Goal: Use online tool/utility: Utilize a website feature to perform a specific function

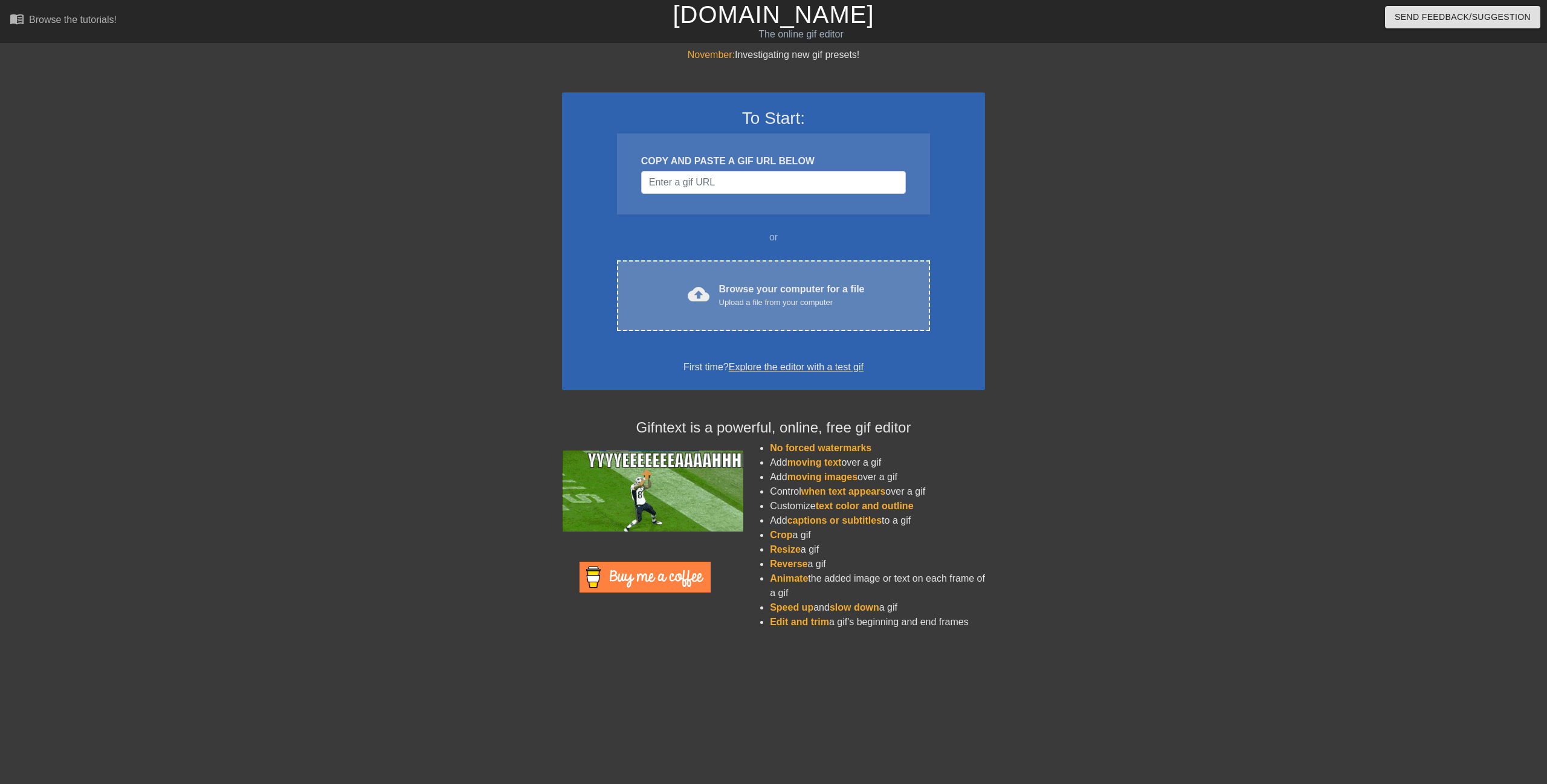
click at [711, 298] on div "cloud_upload Browse your computer for a file Upload a file from your computer" at bounding box center [773, 295] width 262 height 27
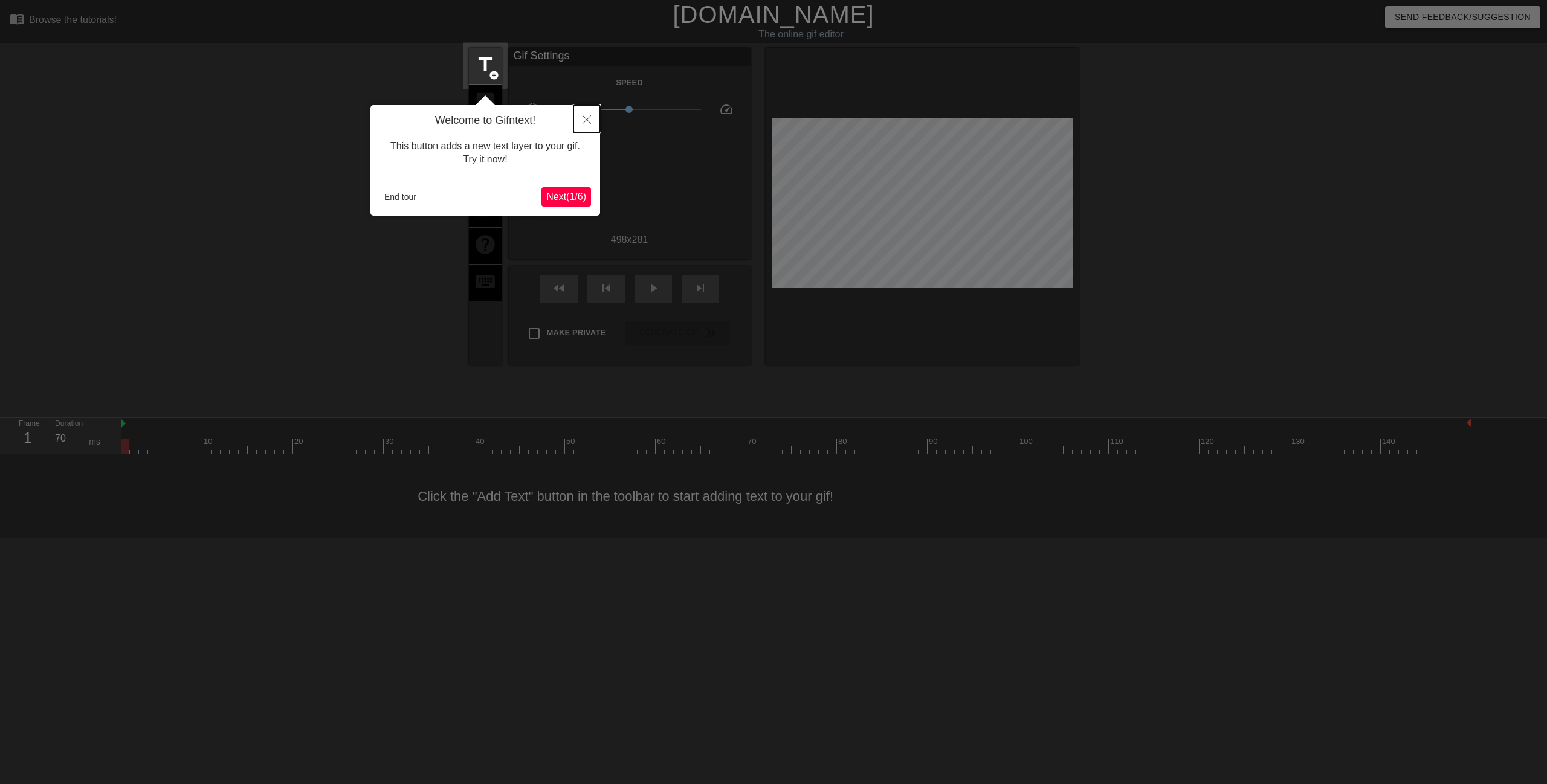
click at [586, 120] on icon "Close" at bounding box center [586, 119] width 8 height 8
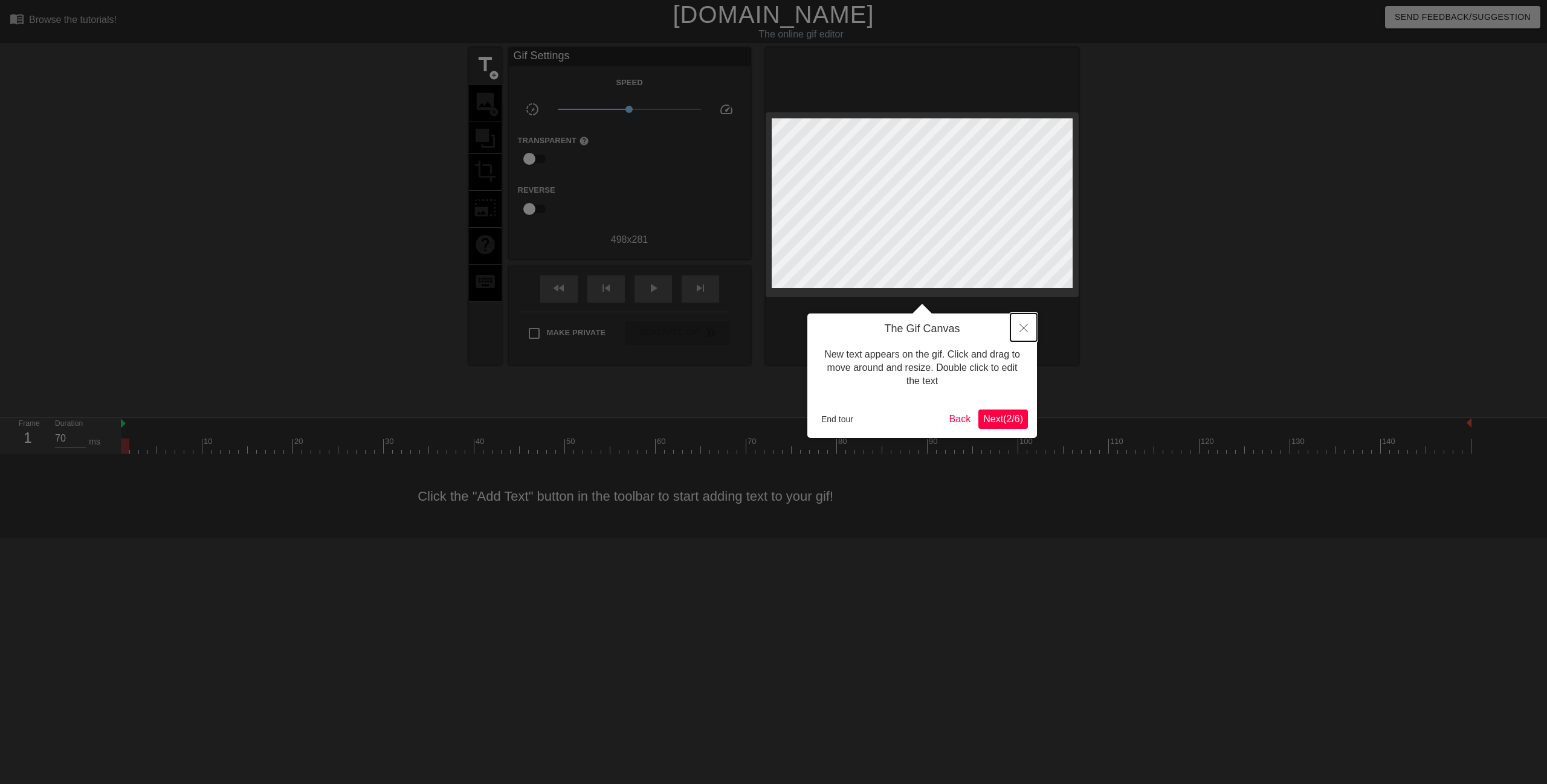
click at [1024, 333] on button "Close" at bounding box center [1023, 328] width 26 height 28
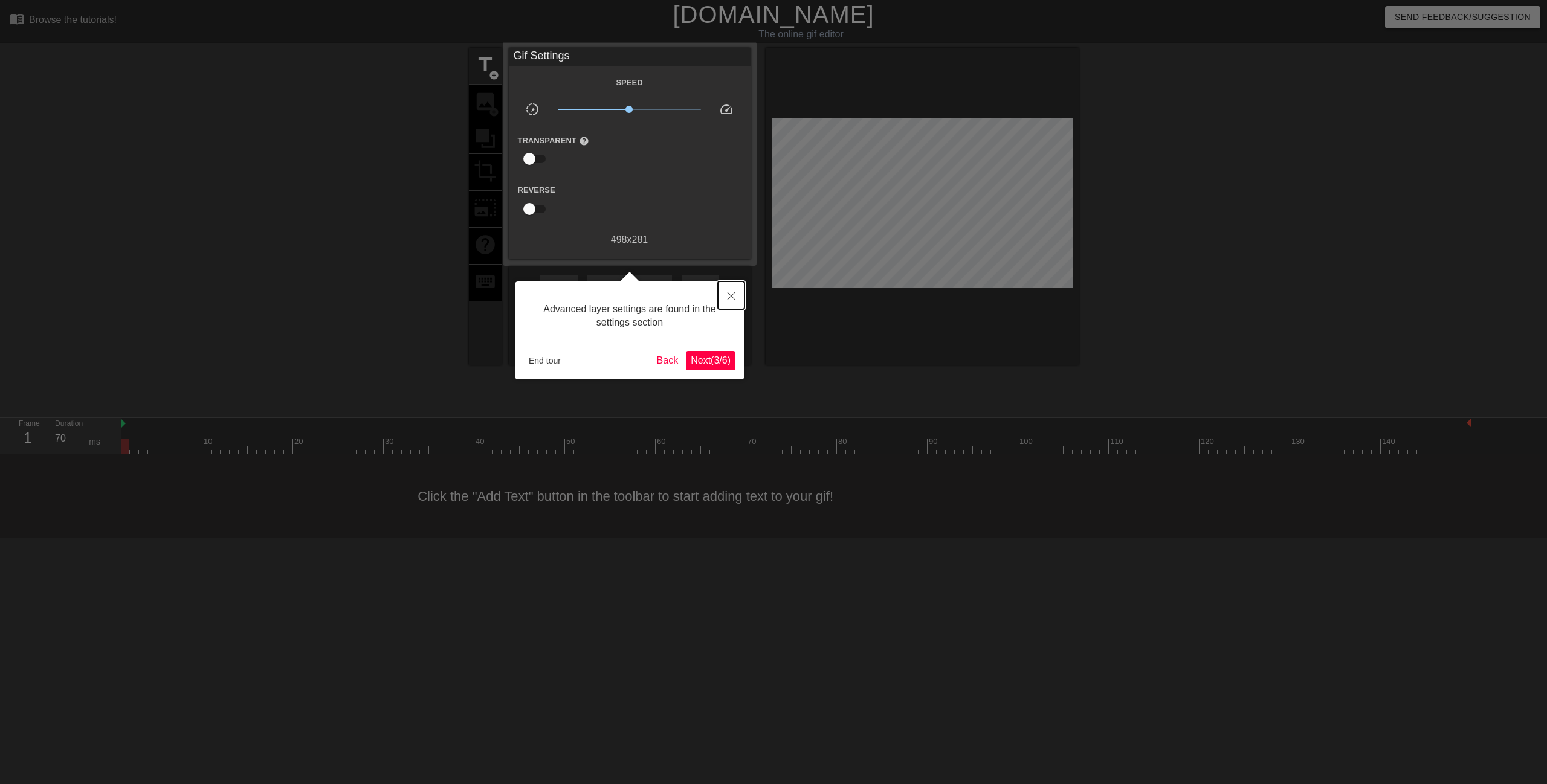
click at [727, 296] on icon "Close" at bounding box center [731, 296] width 8 height 8
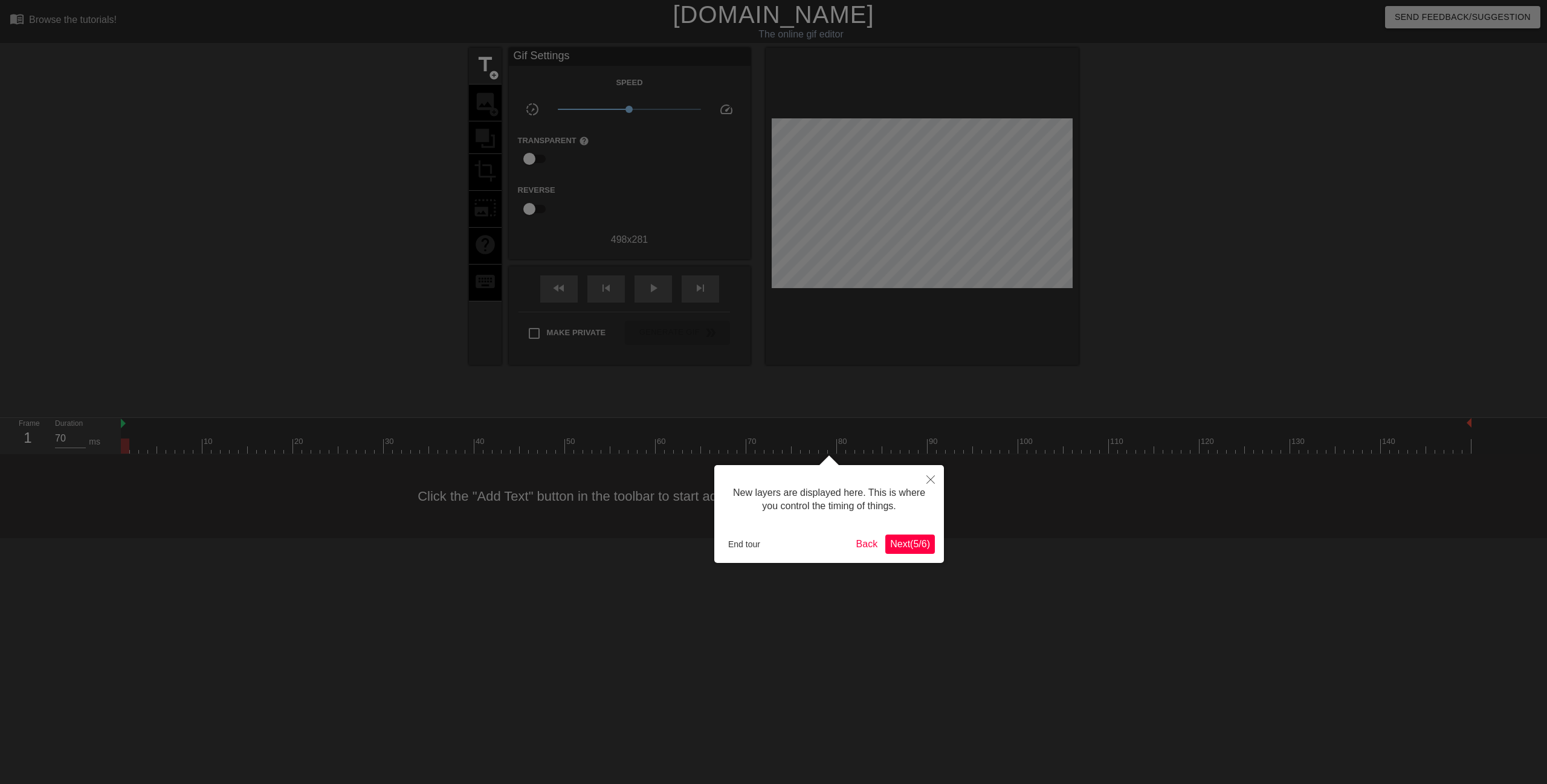
scroll to position [10, 0]
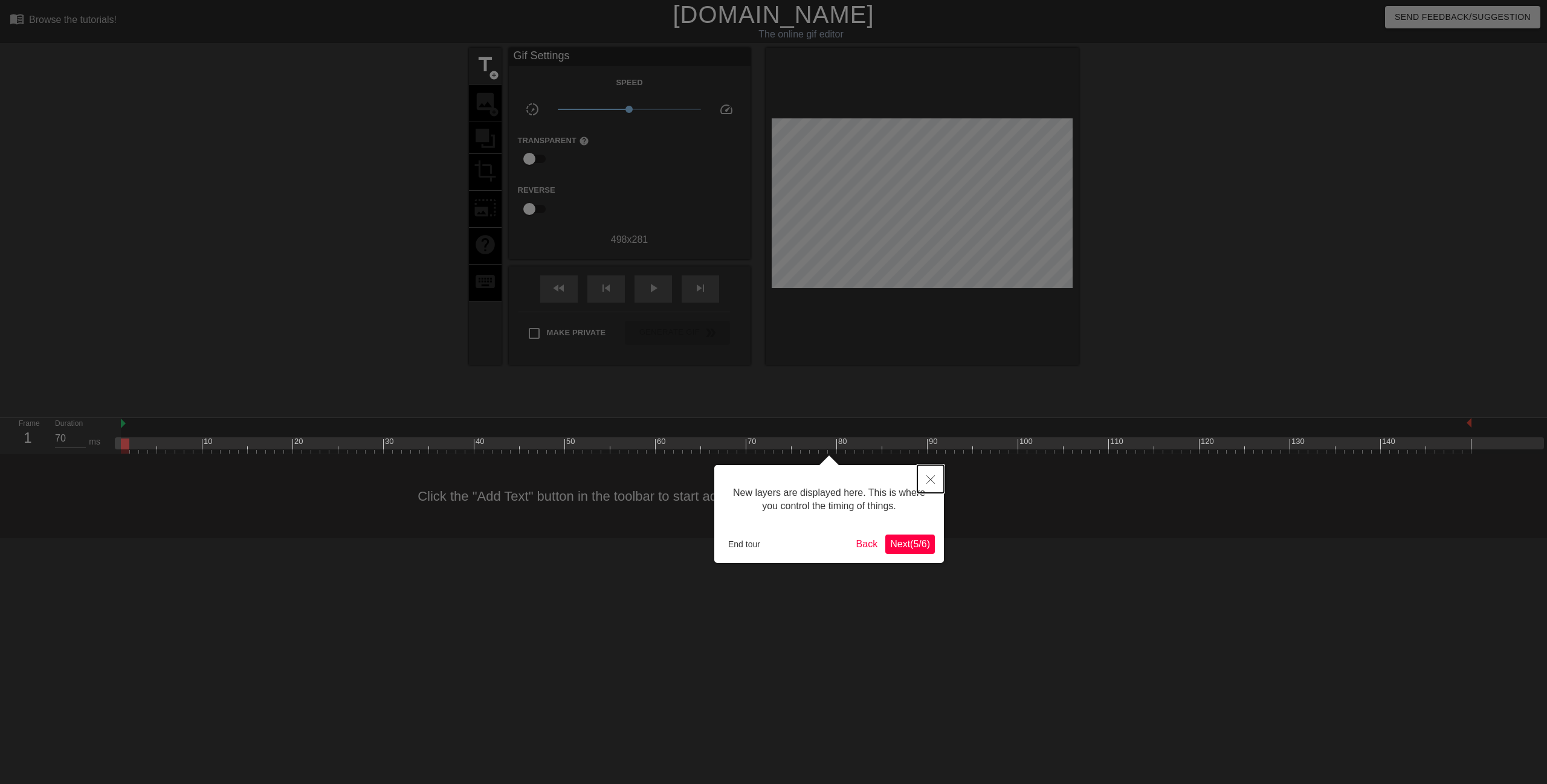
click at [932, 483] on icon "Close" at bounding box center [930, 479] width 8 height 8
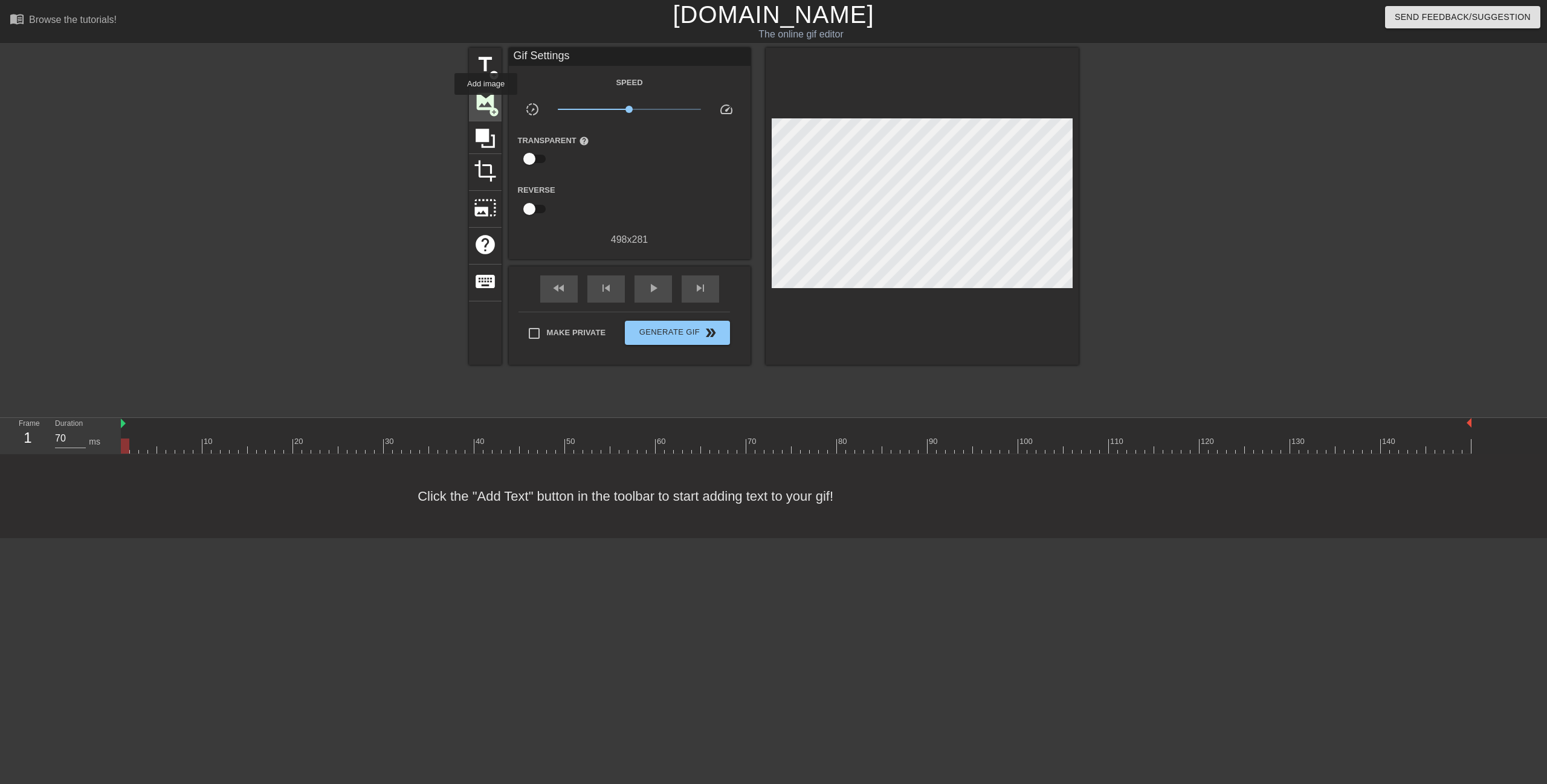
click at [485, 104] on span "image" at bounding box center [485, 101] width 23 height 23
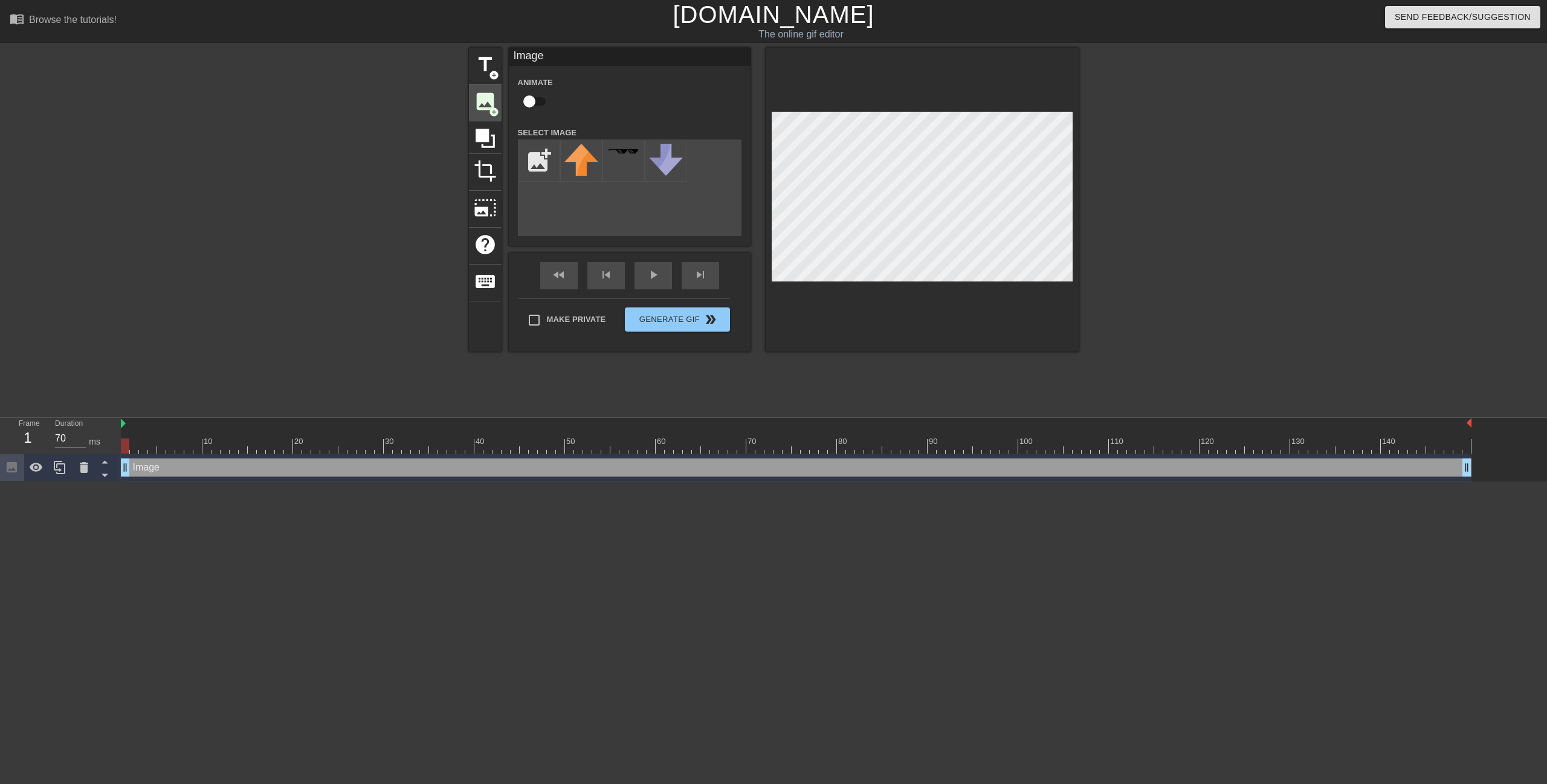
scroll to position [0, 0]
click at [533, 159] on input "file" at bounding box center [539, 161] width 41 height 41
type input "C:\fakepath\{1B0B079C-A896-4ADE-9962-2BEA35A3502A}.png"
click at [591, 174] on img at bounding box center [582, 162] width 34 height 38
click at [576, 156] on img at bounding box center [582, 162] width 34 height 38
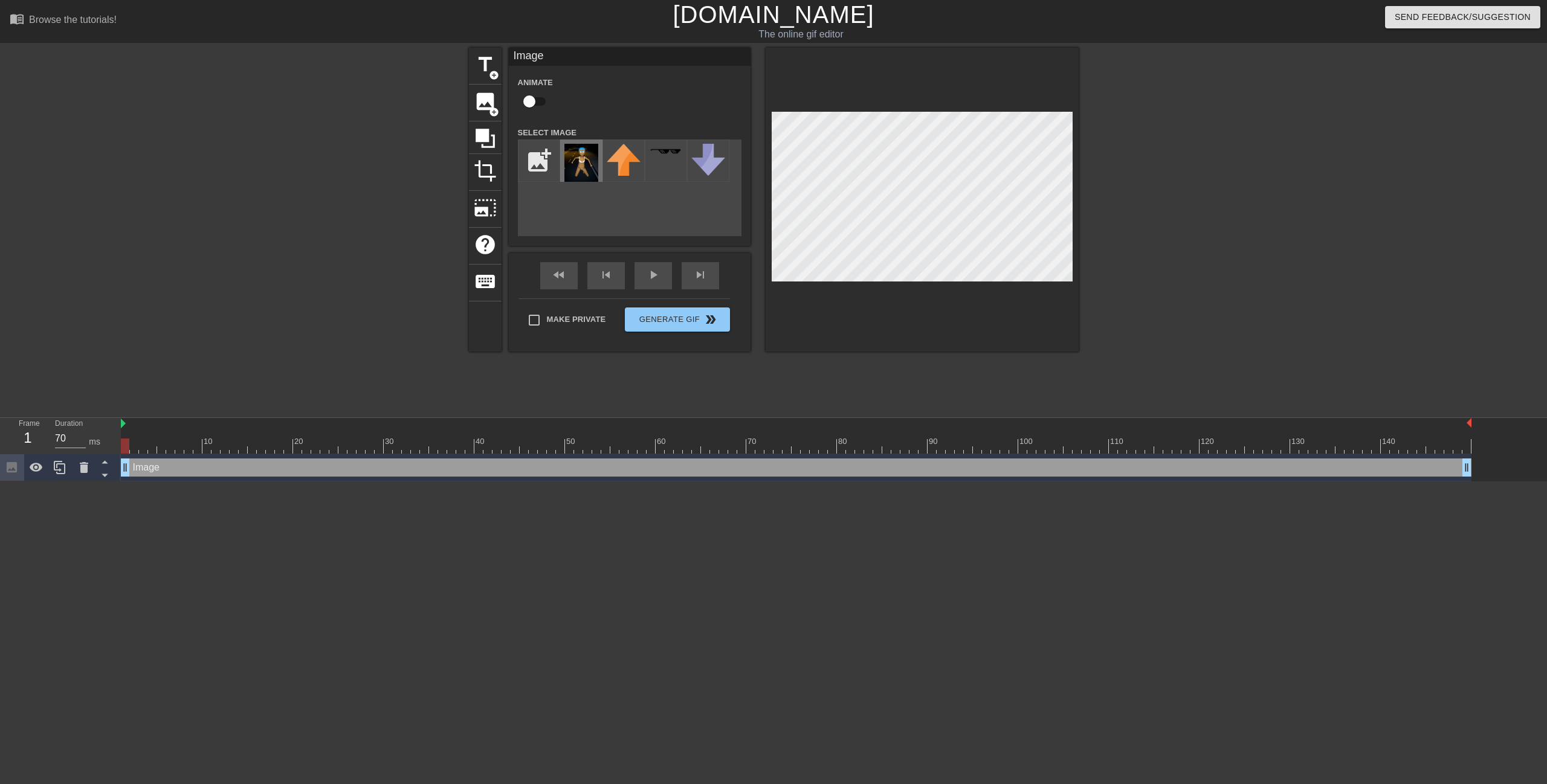
click at [585, 172] on img at bounding box center [582, 162] width 34 height 38
click at [877, 286] on div at bounding box center [921, 200] width 313 height 304
click at [682, 317] on div "Make Private Generate Gif double_arrow" at bounding box center [624, 322] width 212 height 48
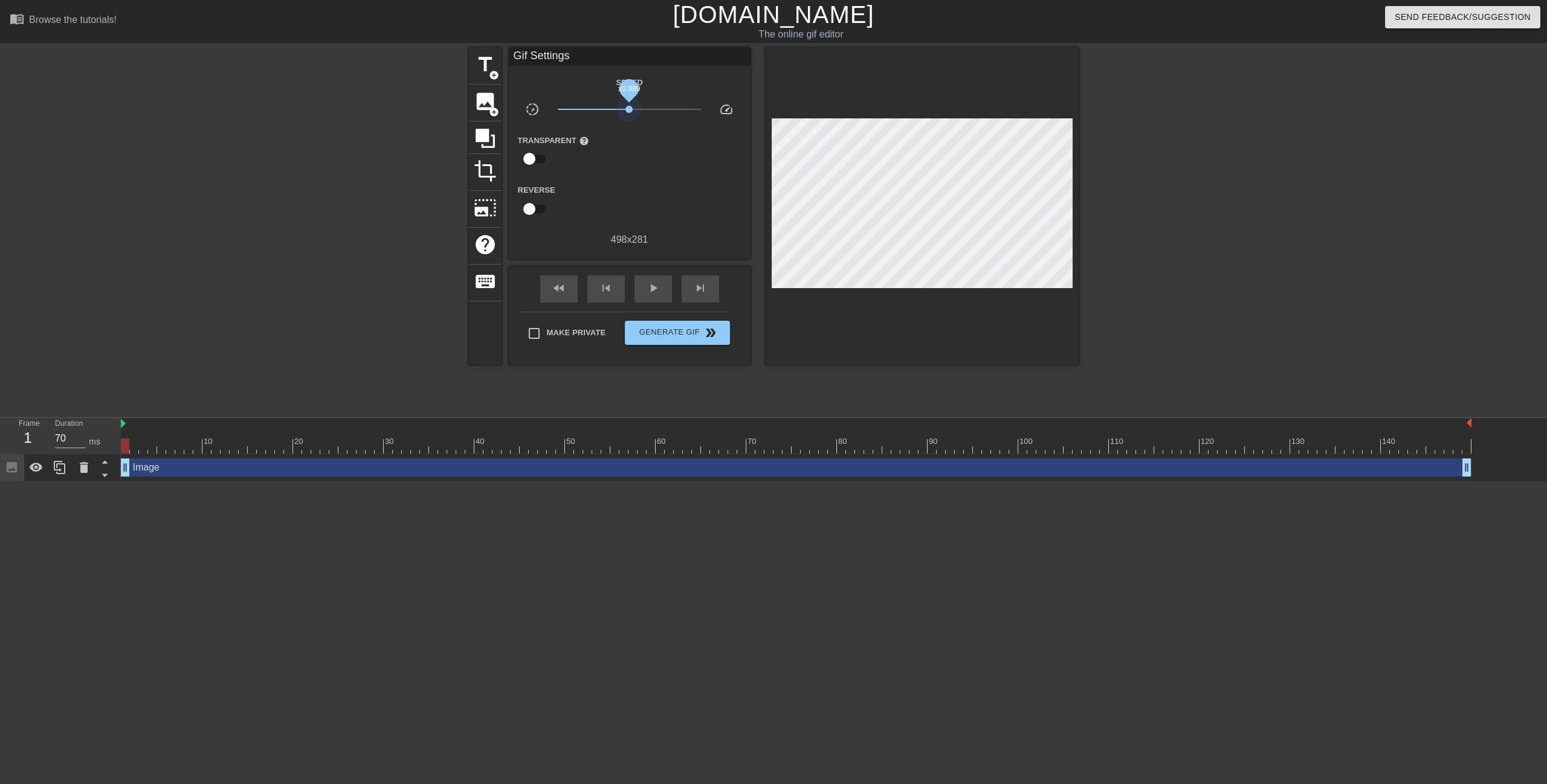
drag, startPoint x: 628, startPoint y: 106, endPoint x: 629, endPoint y: 116, distance: 10.0
click at [629, 116] on span "x0.989" at bounding box center [628, 109] width 143 height 15
click at [534, 157] on input "checkbox" at bounding box center [529, 159] width 69 height 23
click at [534, 157] on input "checkbox" at bounding box center [541, 159] width 69 height 23
click at [530, 157] on input "checkbox" at bounding box center [529, 159] width 69 height 23
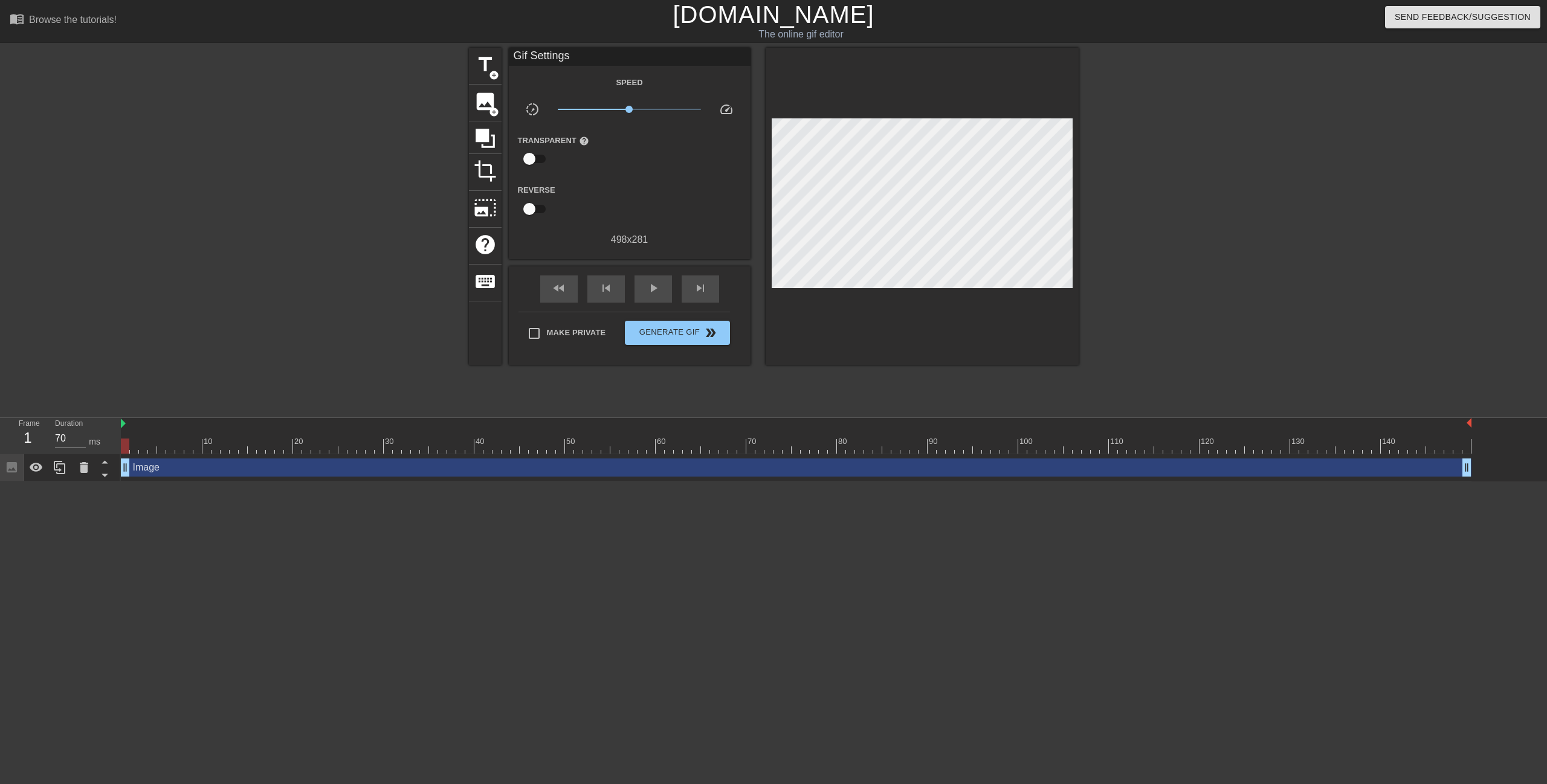
checkbox input "true"
click at [655, 301] on div "play_arrow" at bounding box center [654, 289] width 37 height 27
type input "60"
click at [678, 338] on span "Generate Gif double_arrow" at bounding box center [677, 334] width 95 height 15
